Goal: Information Seeking & Learning: Learn about a topic

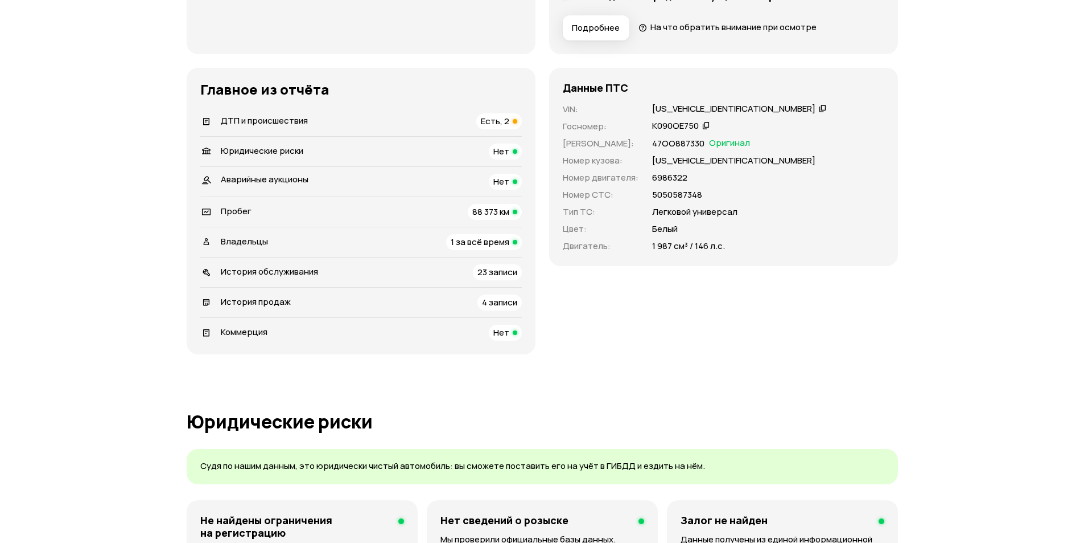
scroll to position [342, 0]
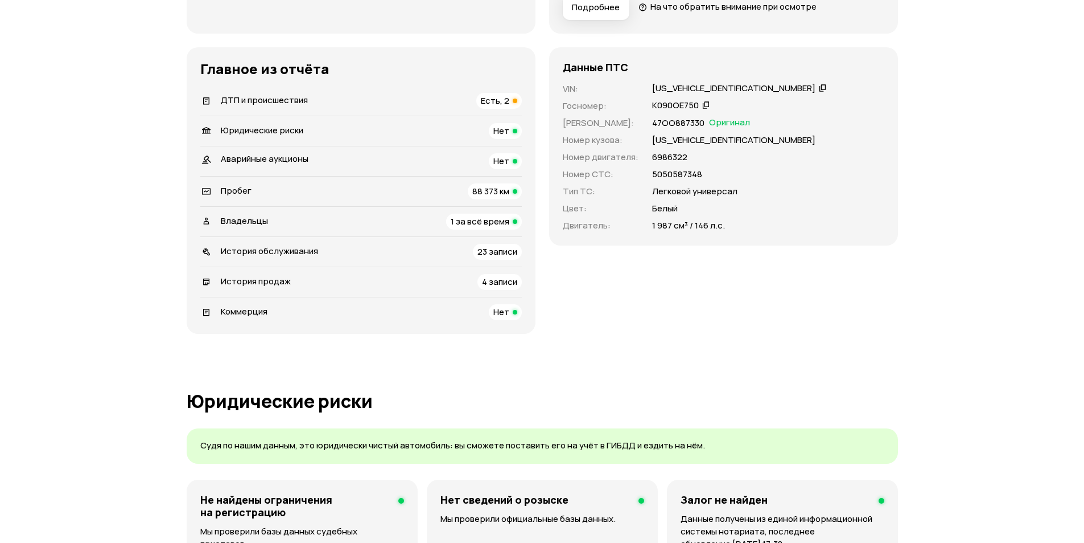
click at [285, 98] on span "ДТП и происшествия" at bounding box center [264, 100] width 87 height 12
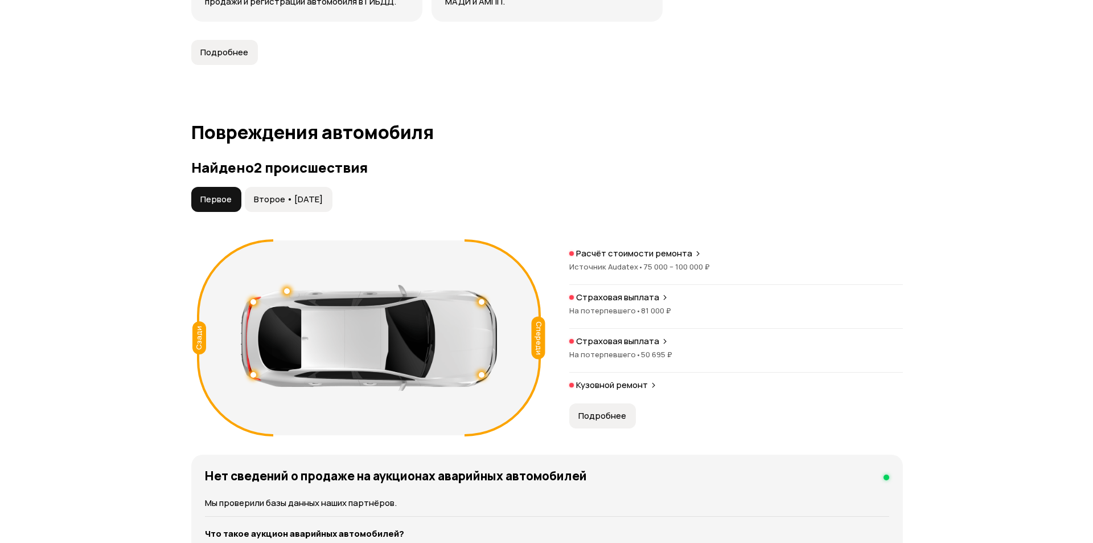
scroll to position [1066, 0]
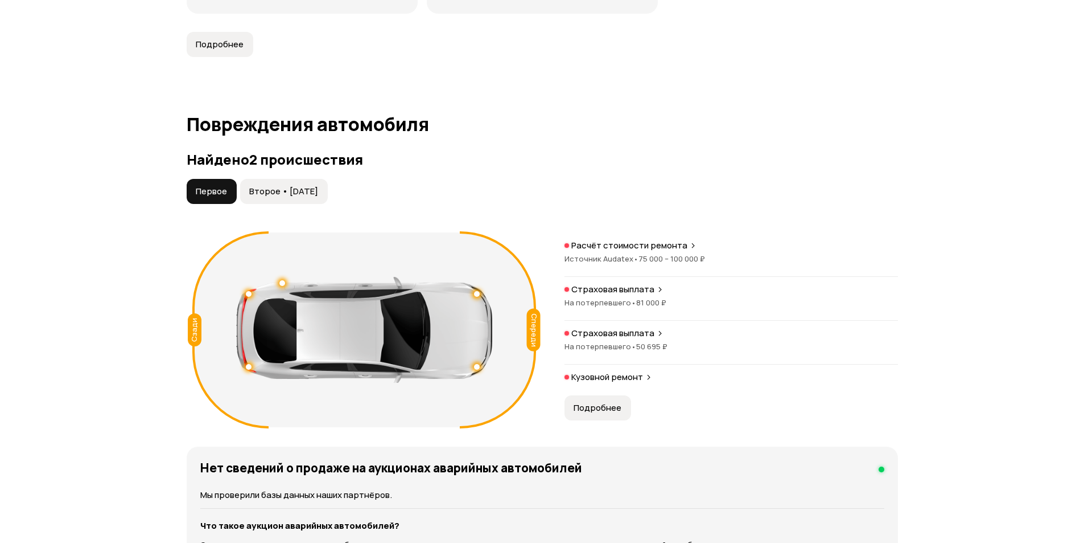
click at [592, 408] on span "Подробнее" at bounding box center [598, 407] width 48 height 11
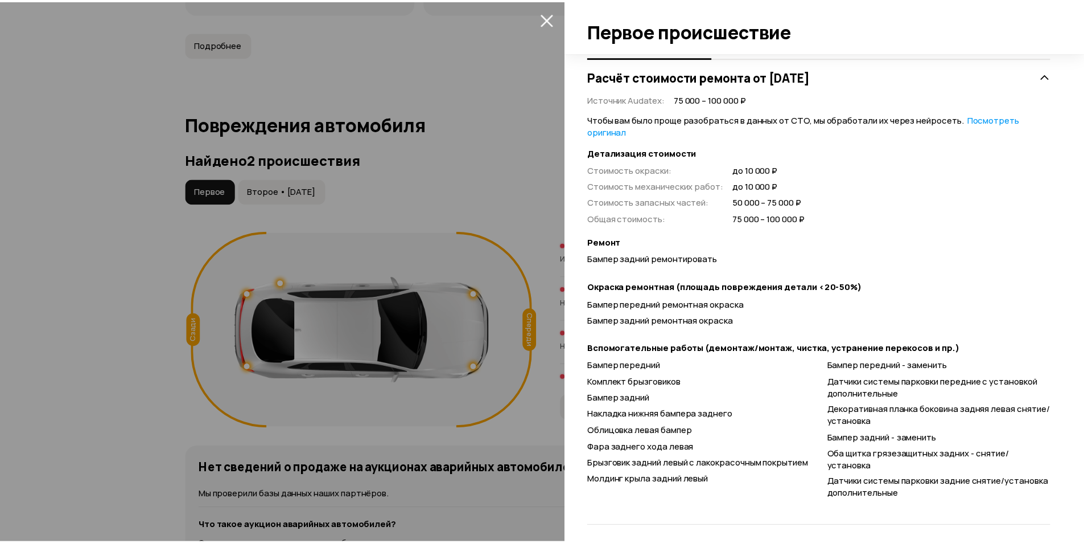
scroll to position [237, 0]
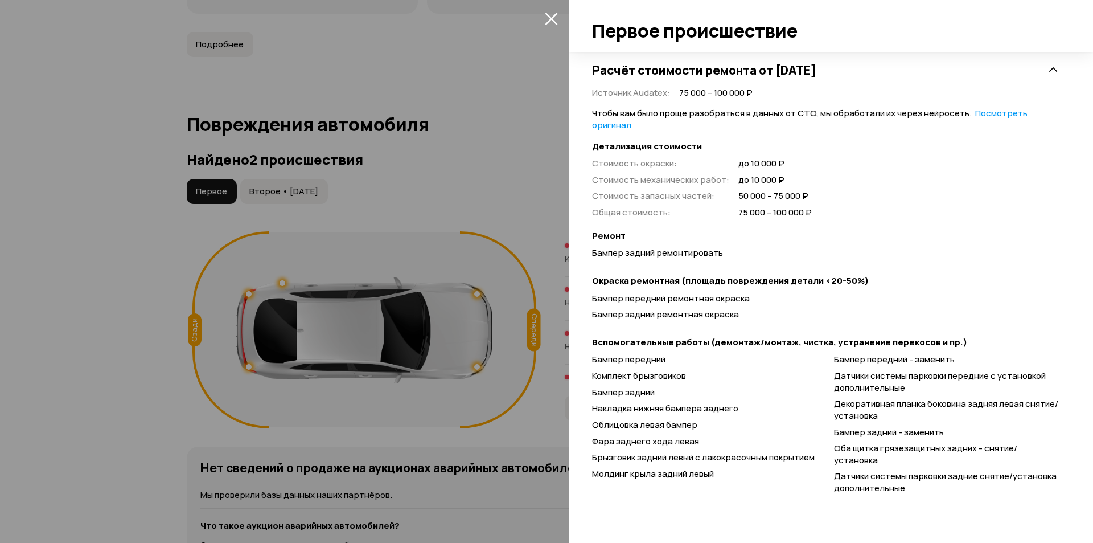
click at [553, 15] on icon "закрыть" at bounding box center [551, 18] width 13 height 13
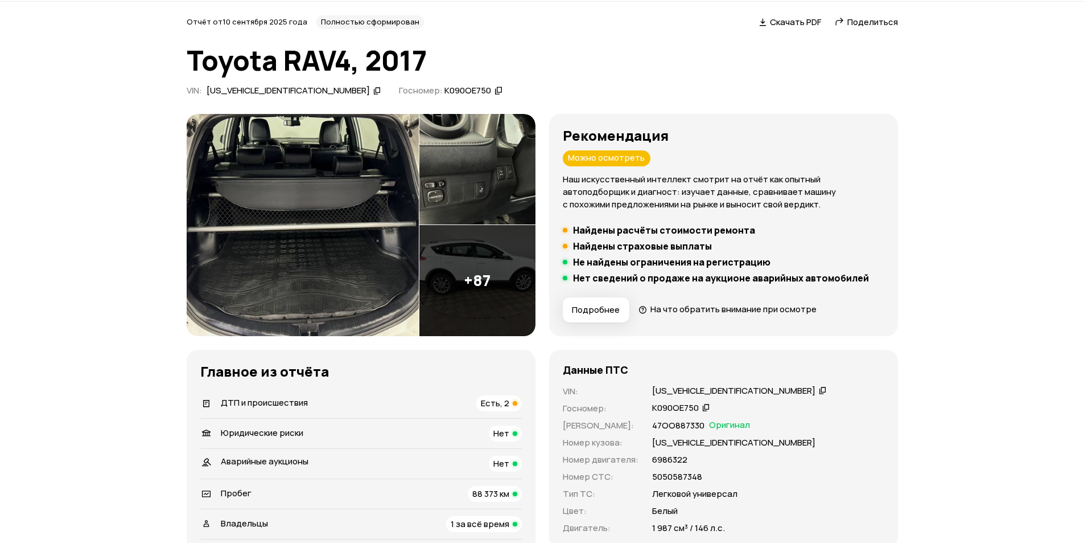
scroll to position [0, 0]
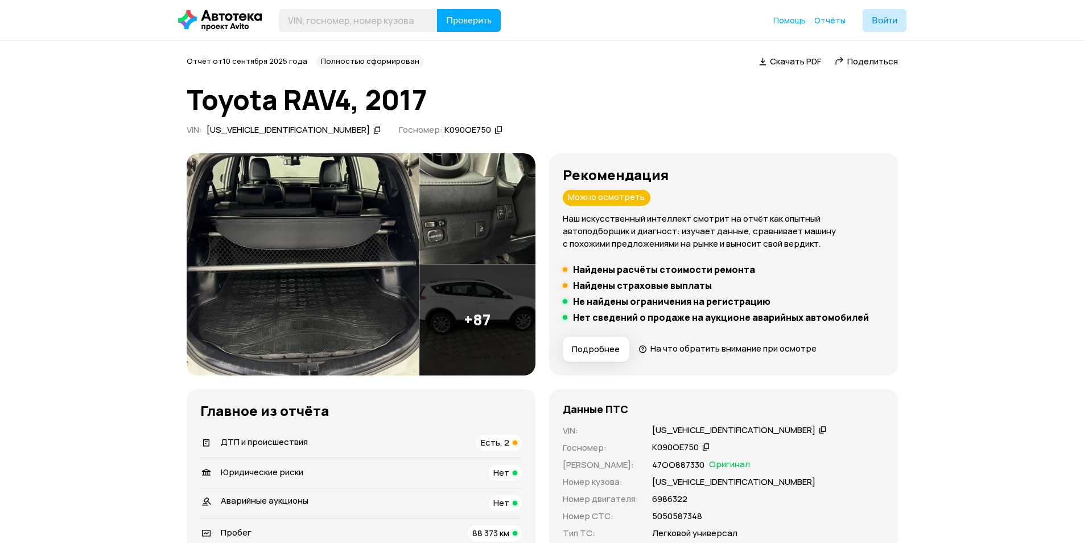
click at [282, 218] on img at bounding box center [303, 264] width 232 height 222
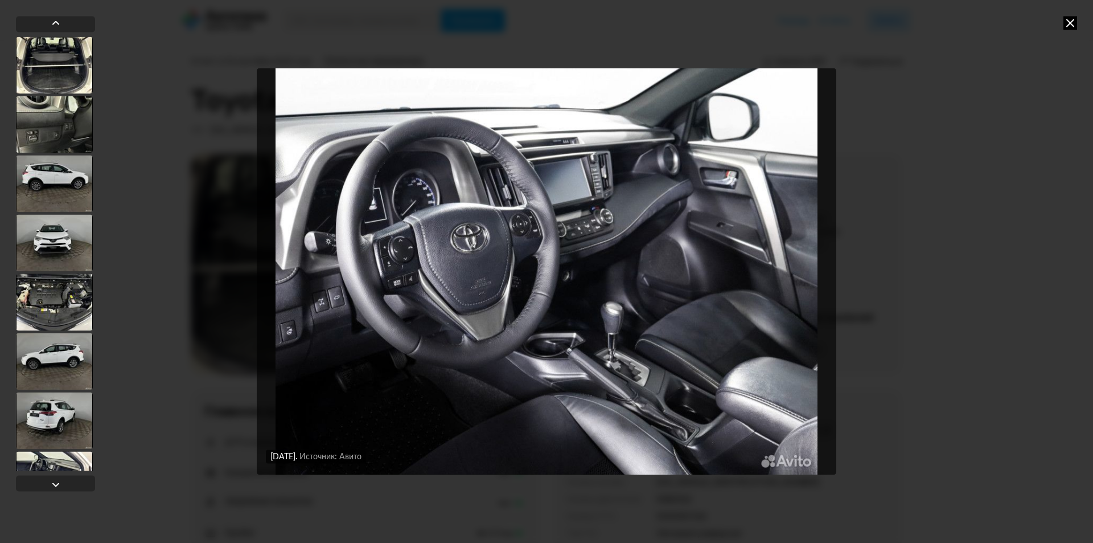
click at [1074, 23] on icon at bounding box center [1070, 23] width 14 height 14
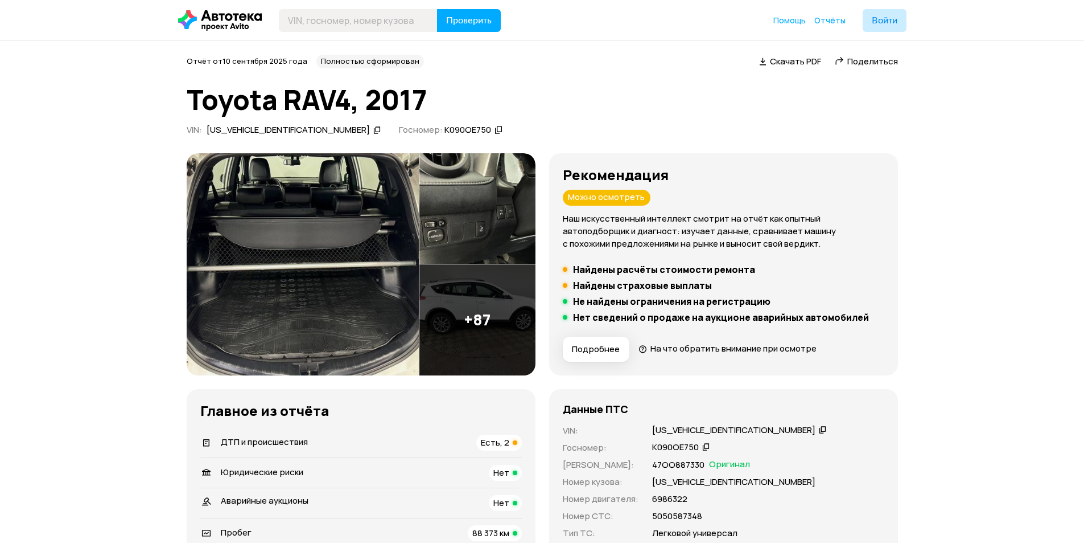
click at [267, 129] on div "XW7RDREV80S008073" at bounding box center [288, 130] width 163 height 12
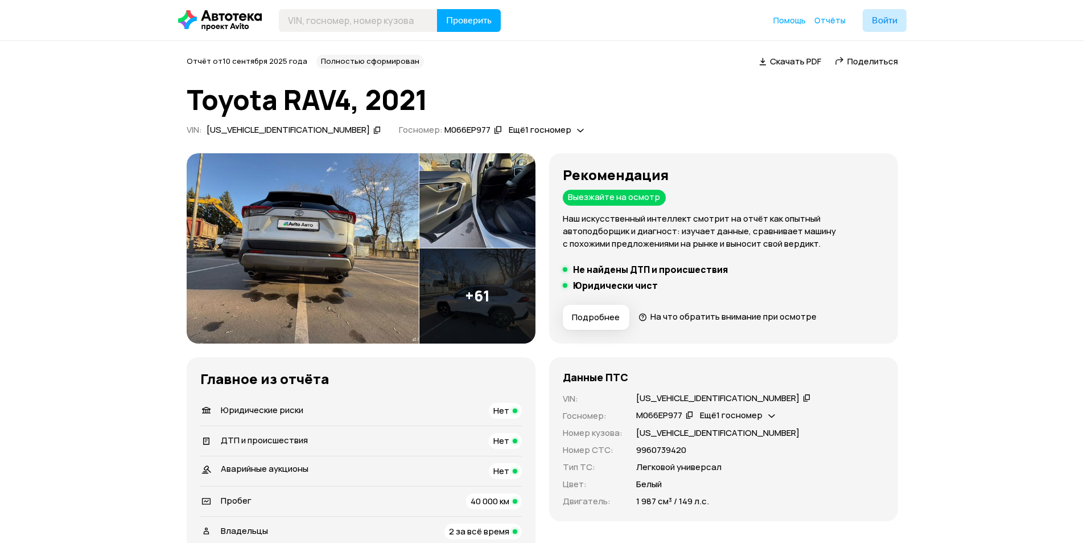
scroll to position [1252, 0]
